Goal: Information Seeking & Learning: Learn about a topic

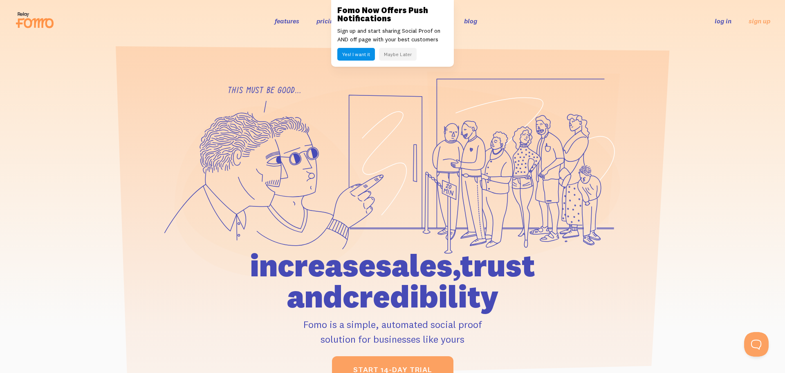
click at [402, 52] on button "Maybe Later" at bounding box center [398, 54] width 38 height 13
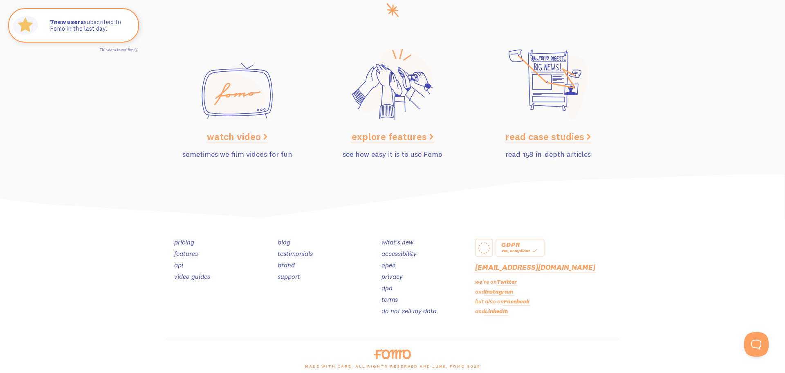
scroll to position [4104, 0]
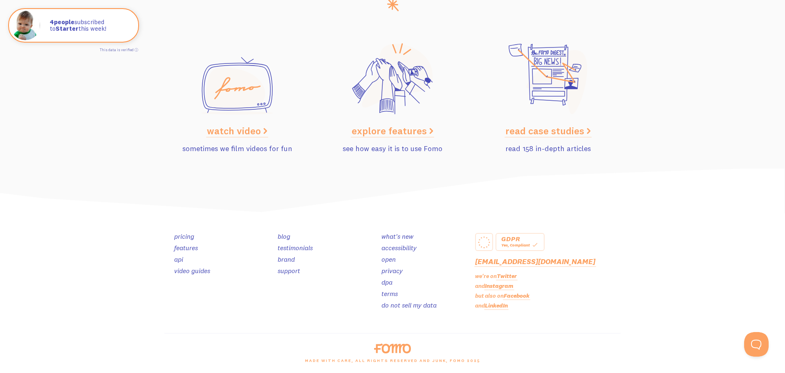
click at [634, 208] on img at bounding box center [392, 191] width 785 height 45
drag, startPoint x: 659, startPoint y: 52, endPoint x: 650, endPoint y: 7, distance: 46.0
click at [659, 53] on section "watch video sometimes we film videos for fun explore features see how easy it i…" at bounding box center [392, 90] width 785 height 155
click at [496, 307] on link "LinkedIn" at bounding box center [496, 304] width 23 height 7
click at [671, 184] on img at bounding box center [392, 191] width 785 height 45
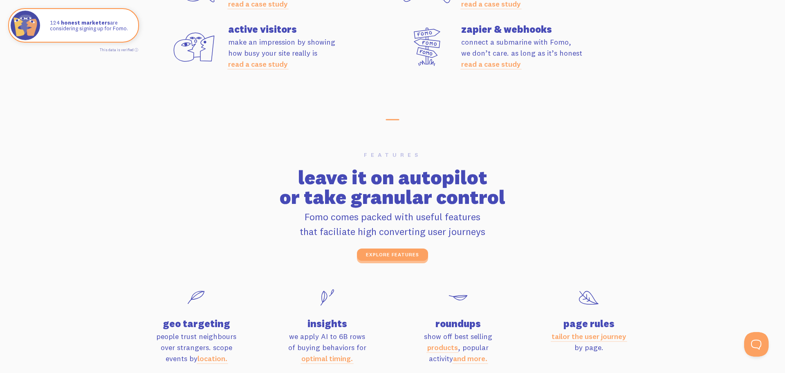
scroll to position [2466, 0]
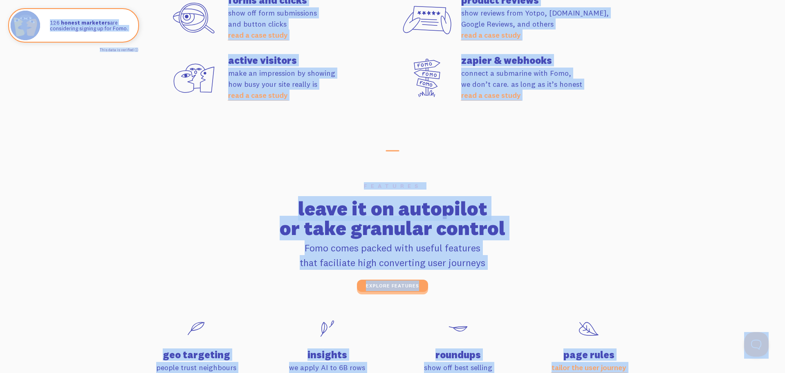
copy body "features pricing 106+ integrations reviews blog log in sign up log in sign up i…"
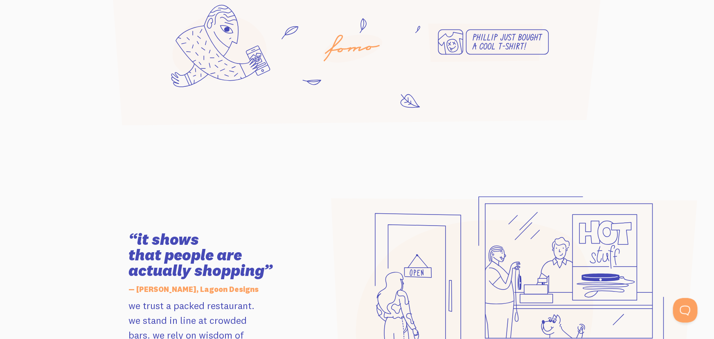
scroll to position [0, 0]
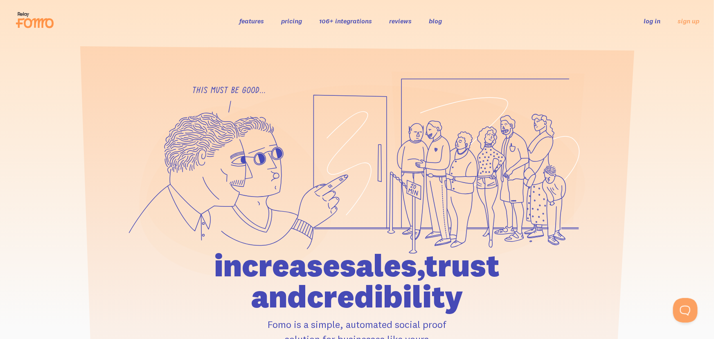
drag, startPoint x: 85, startPoint y: 21, endPoint x: 25, endPoint y: 16, distance: 60.3
click at [25, 16] on div "features pricing 106+ integrations reviews blog log in sign up log in sign up" at bounding box center [357, 21] width 684 height 22
click at [156, 16] on div "features pricing 106+ integrations reviews blog log in sign up log in sign up" at bounding box center [357, 21] width 684 height 22
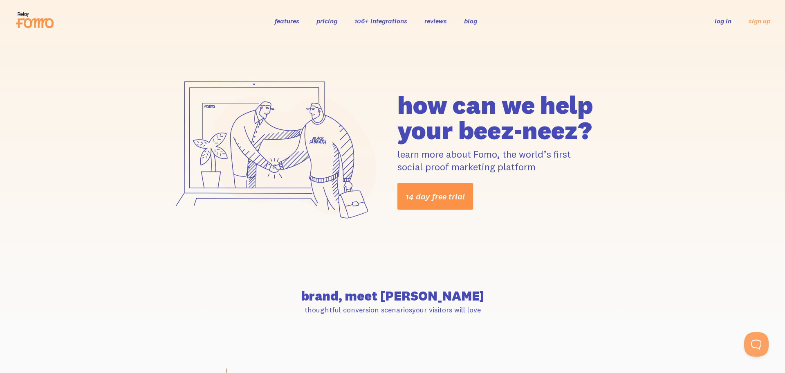
click at [447, 196] on link "14 day free trial" at bounding box center [436, 196] width 76 height 27
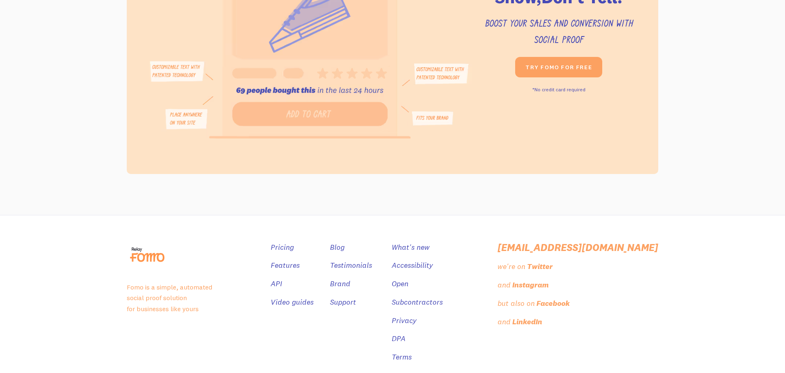
scroll to position [1489, 0]
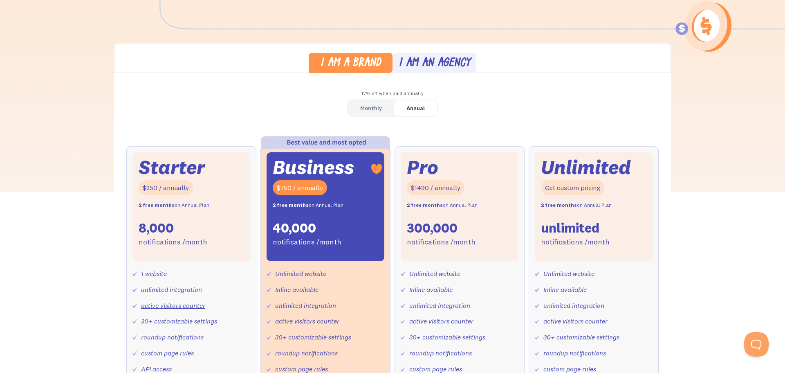
scroll to position [216, 0]
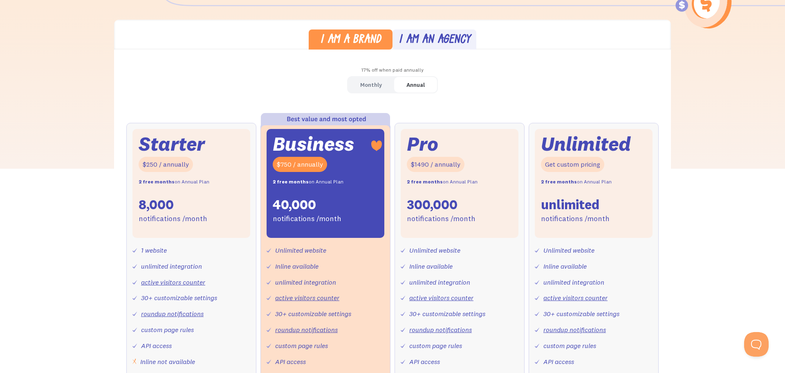
click at [350, 85] on link "Monthly" at bounding box center [371, 85] width 46 height 16
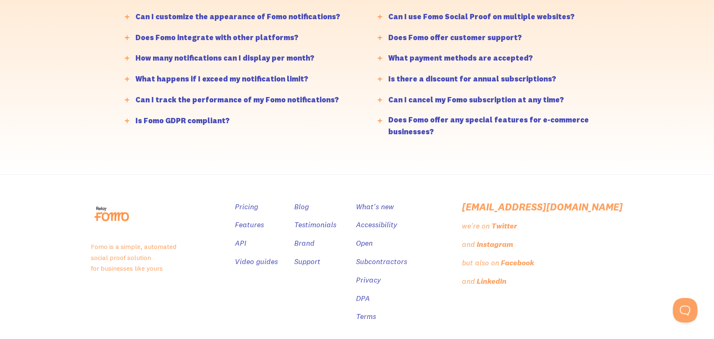
scroll to position [2020, 0]
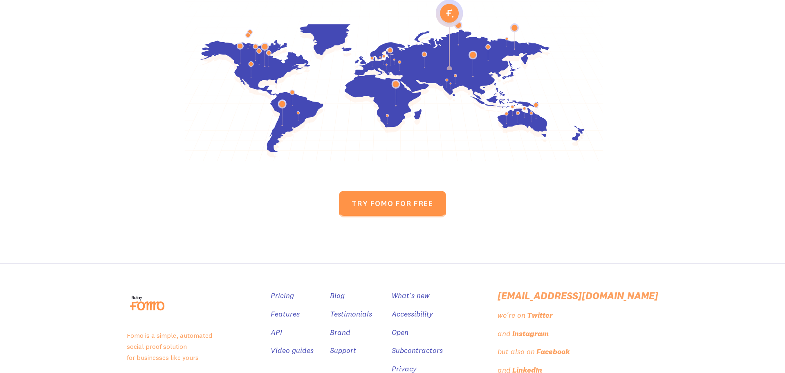
scroll to position [3864, 0]
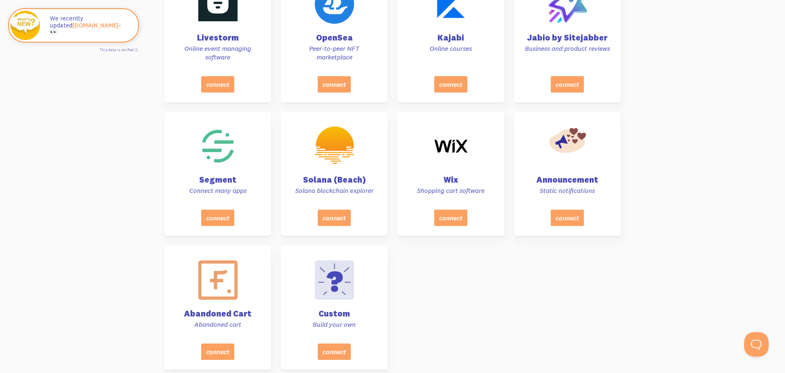
scroll to position [4095, 0]
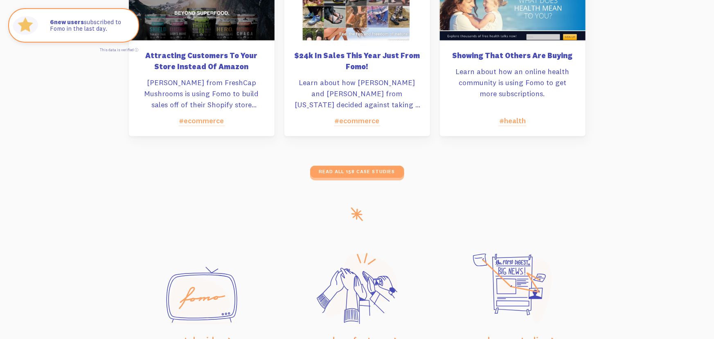
scroll to position [4135, 0]
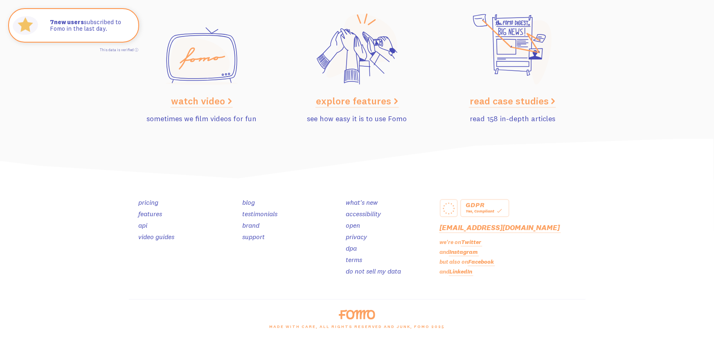
click at [463, 271] on link "LinkedIn" at bounding box center [461, 270] width 23 height 7
